Goal: Task Accomplishment & Management: Manage account settings

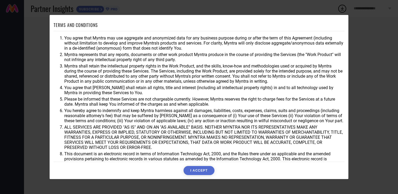
click at [203, 170] on button "I ACCEPT" at bounding box center [199, 170] width 31 height 9
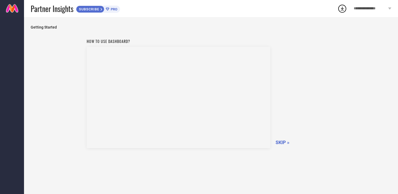
click at [286, 140] on span "SKIP »" at bounding box center [283, 143] width 14 height 6
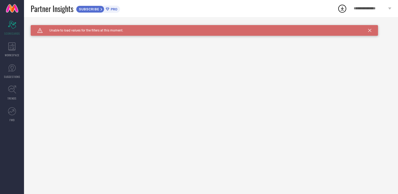
click at [369, 9] on span "**********" at bounding box center [370, 8] width 33 height 5
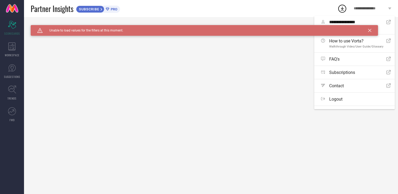
click at [343, 9] on icon at bounding box center [342, 9] width 3 height 4
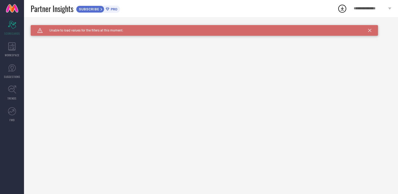
click at [370, 30] on icon at bounding box center [369, 30] width 3 height 3
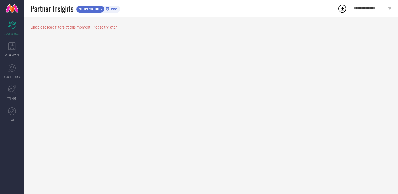
click at [343, 8] on icon at bounding box center [343, 9] width 10 height 10
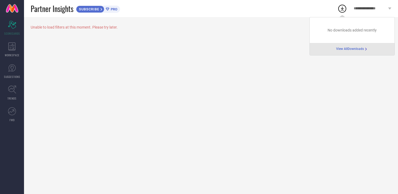
click at [351, 49] on span "View All Downloads" at bounding box center [350, 49] width 28 height 4
